Goal: Find specific page/section: Find specific page/section

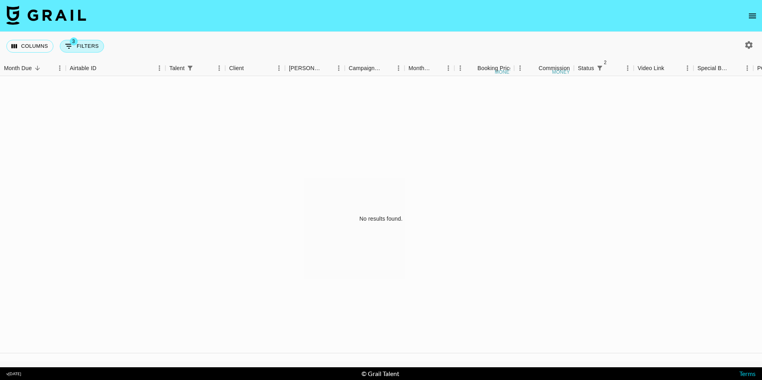
click at [83, 47] on button "3 Filters" at bounding box center [82, 46] width 44 height 13
select select "status"
select select "not"
select select "declined"
select select "status"
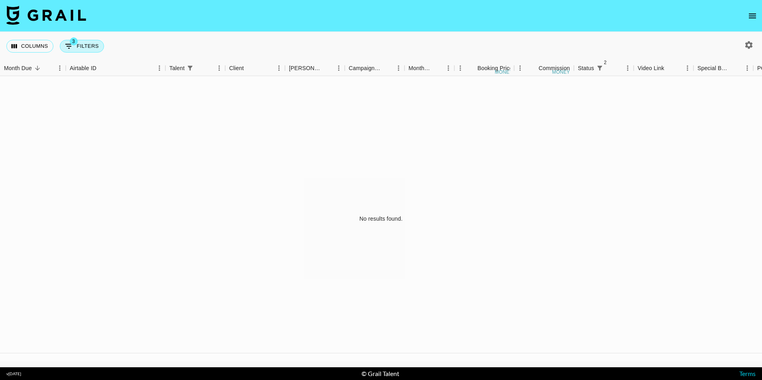
select select "not"
select select "cancelled"
select select "talentName"
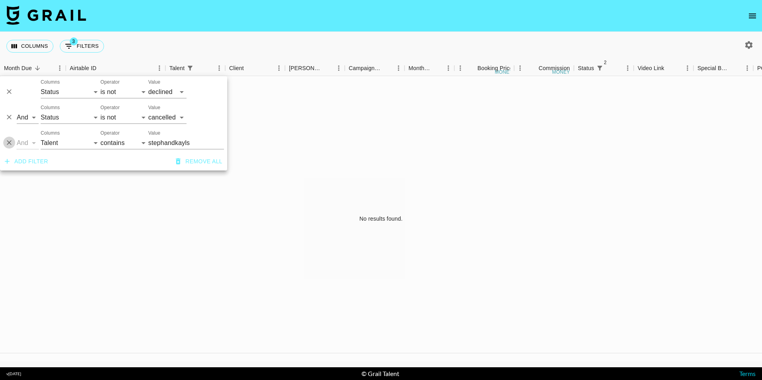
click at [12, 144] on icon "Delete" at bounding box center [9, 143] width 8 height 8
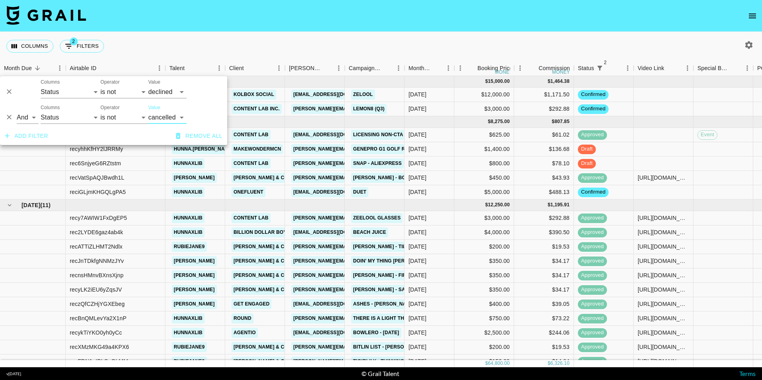
click at [438, 18] on nav at bounding box center [381, 16] width 762 height 32
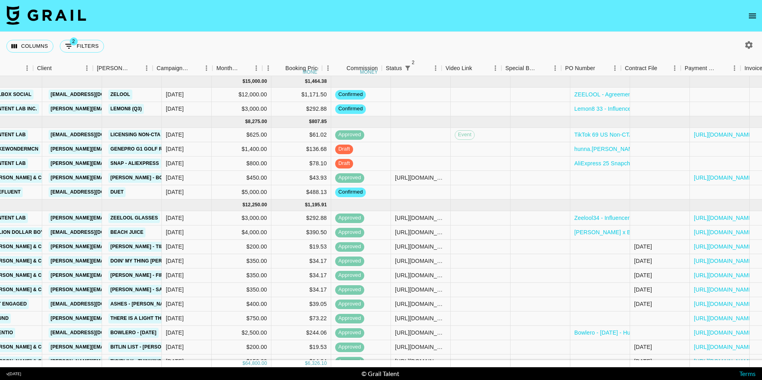
scroll to position [0, 251]
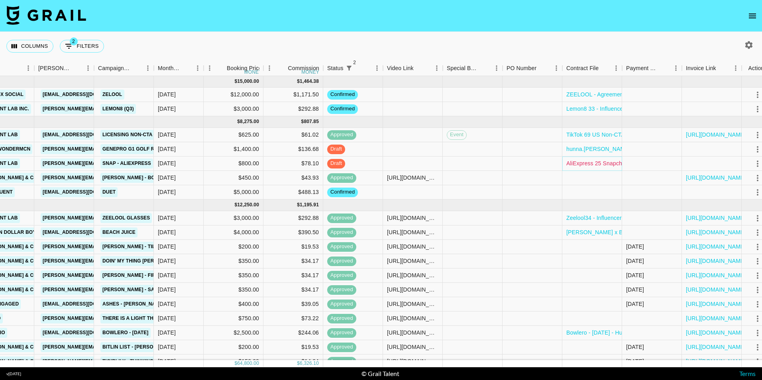
click at [581, 162] on link "AliExpress 25 Snapchat - Influencer Agreement (@hunnaxlib).pdf" at bounding box center [648, 163] width 165 height 8
